Goal: Transaction & Acquisition: Purchase product/service

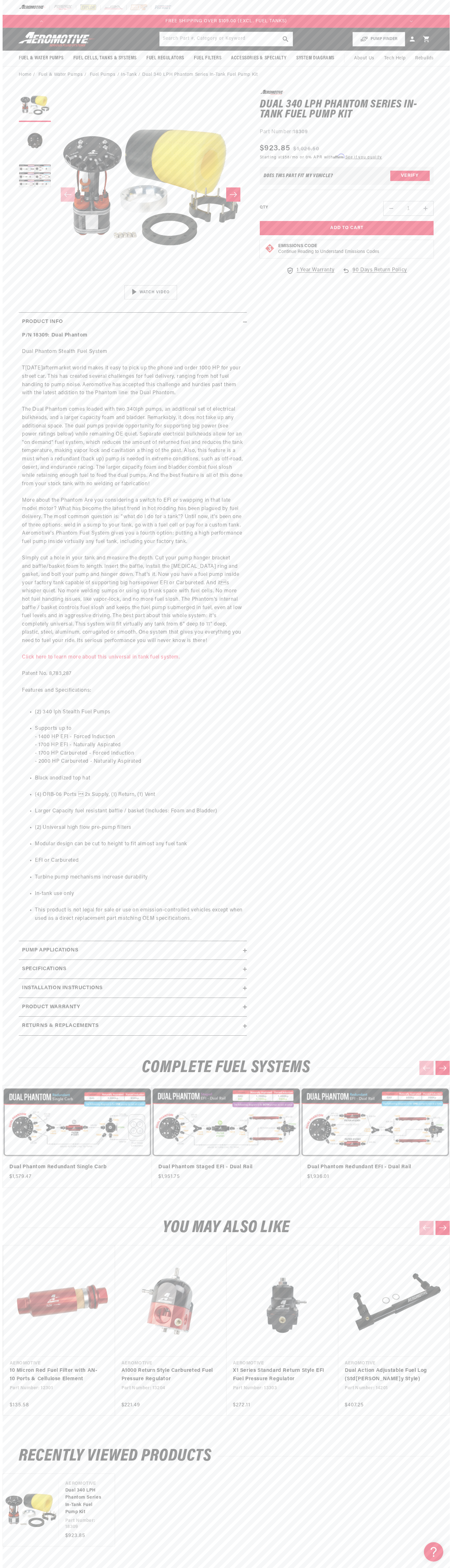
scroll to position [0, 737]
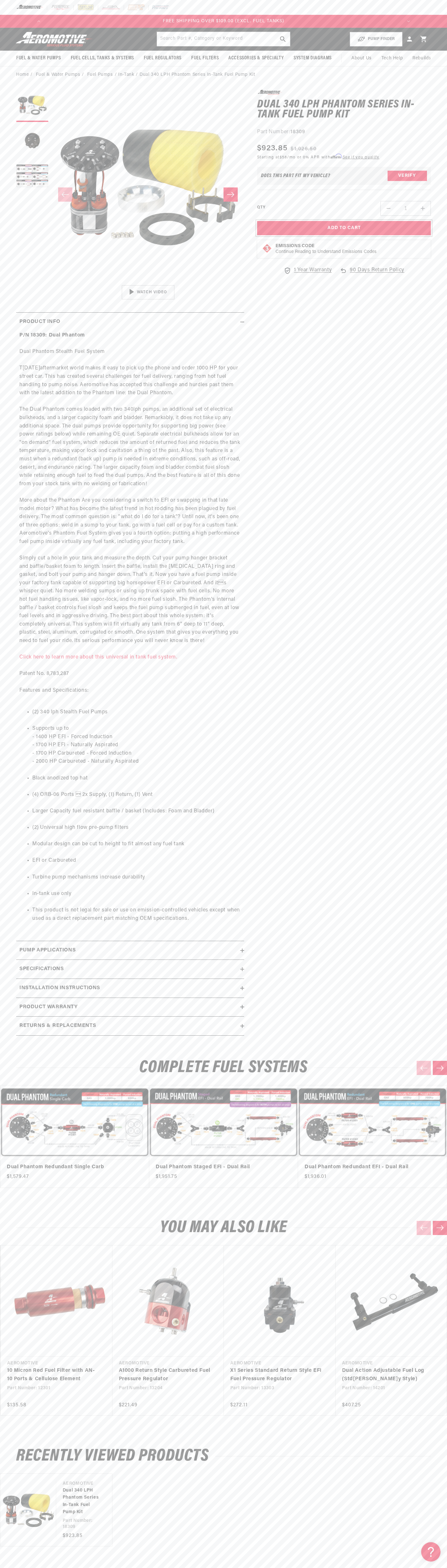
click at [343, 228] on button "Add to Cart" at bounding box center [343, 228] width 174 height 15
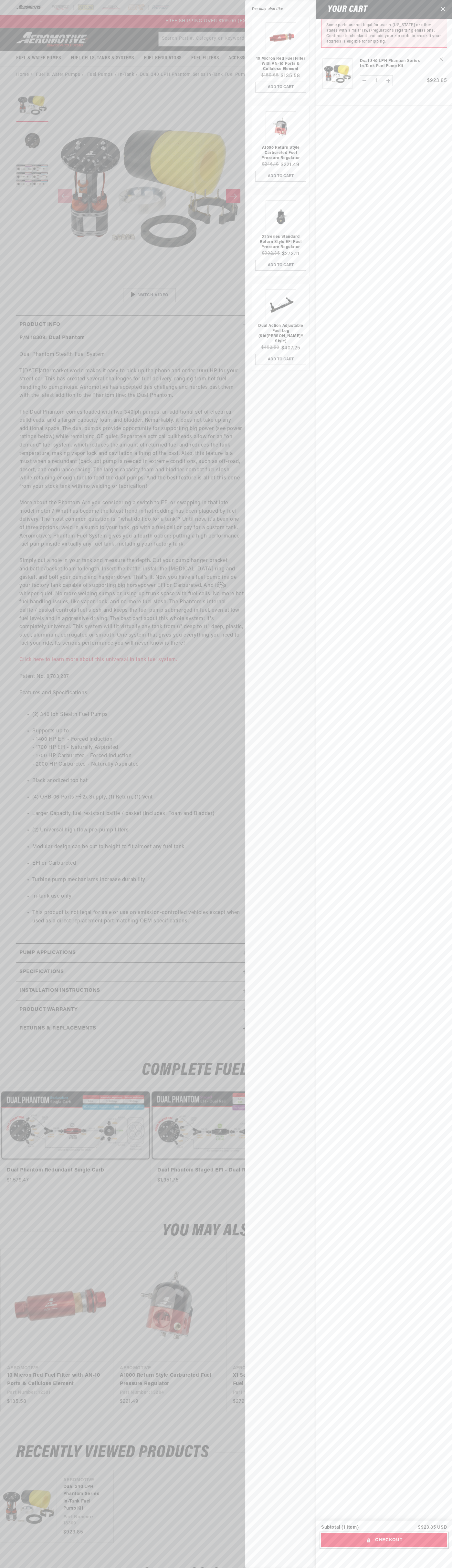
click at [384, 1540] on button "Checkout" at bounding box center [384, 1541] width 126 height 15
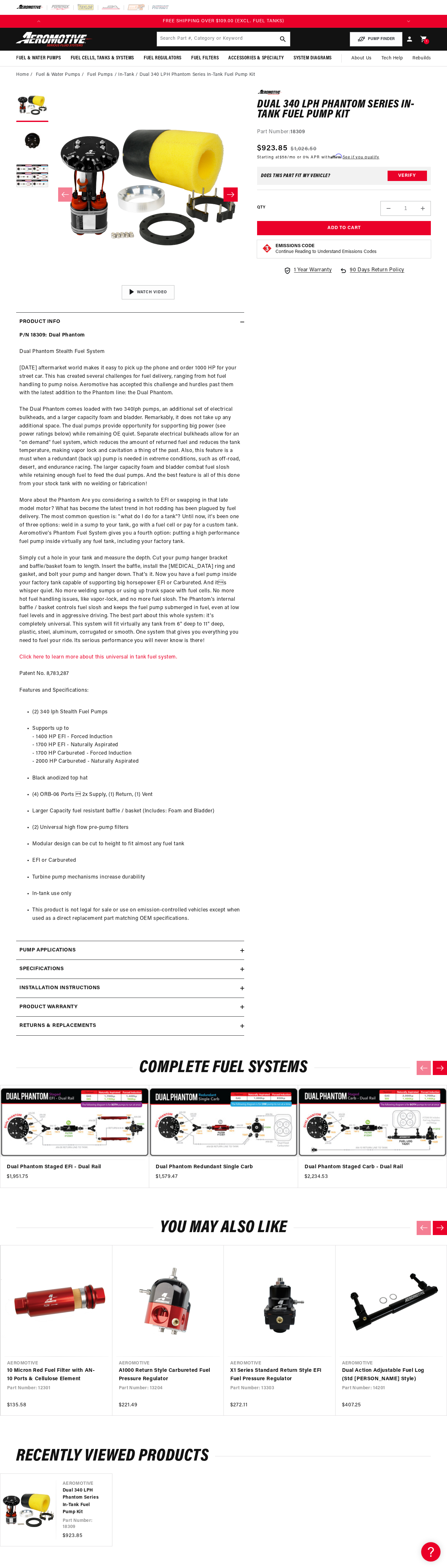
scroll to position [0, 737]
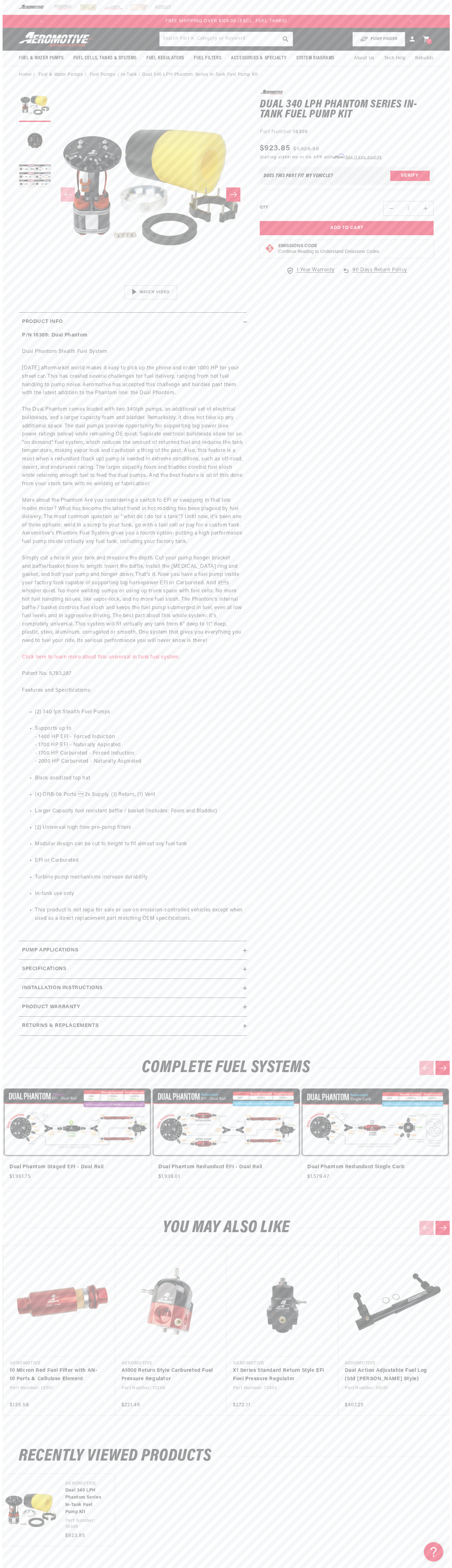
scroll to position [0, 737]
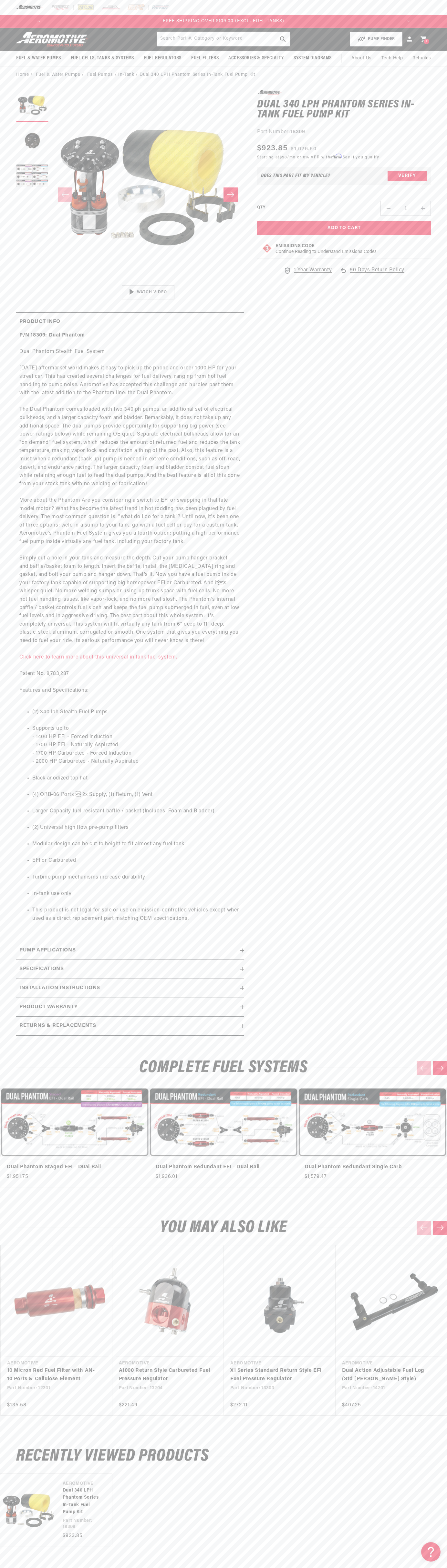
click at [423, 39] on icon at bounding box center [423, 39] width 6 height 6
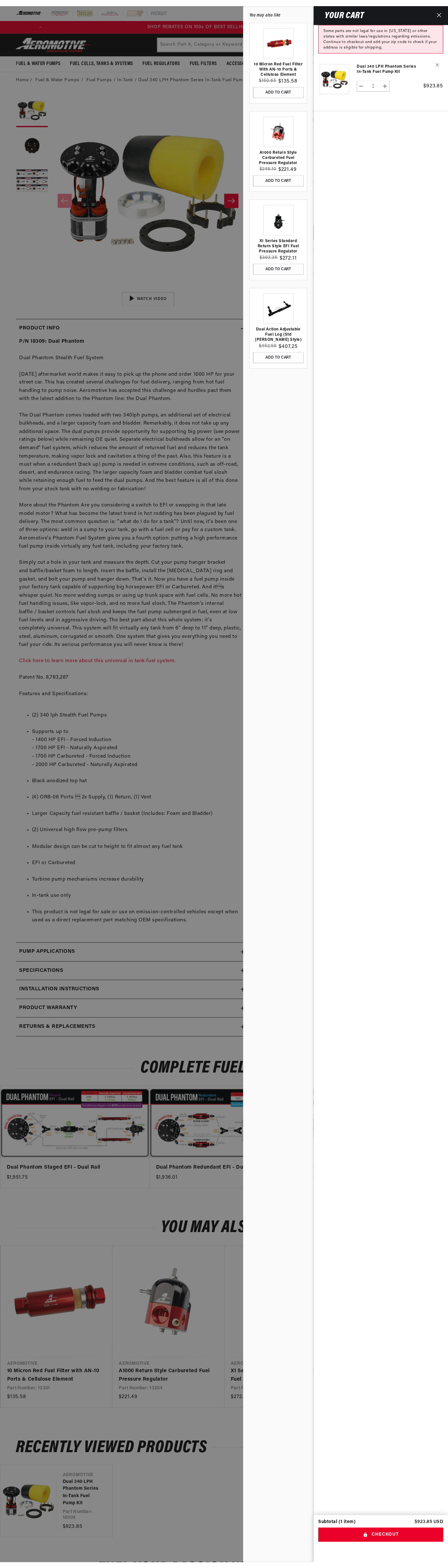
scroll to position [0, 369]
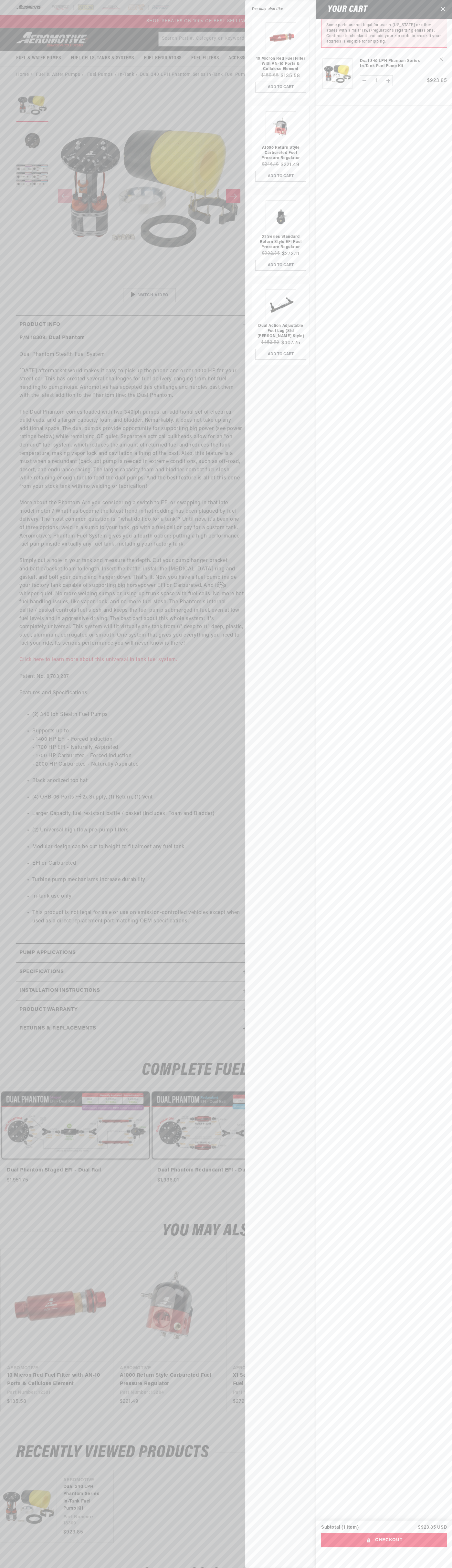
click at [443, 10] on icon "Close" at bounding box center [442, 9] width 4 height 4
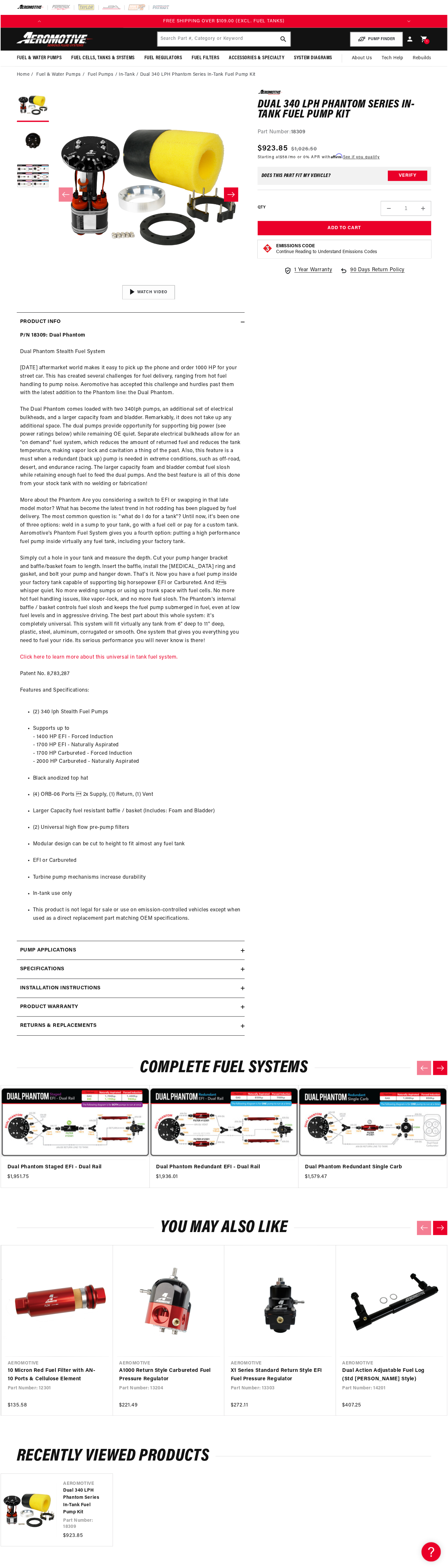
scroll to position [0, 739]
